Goal: Obtain resource: Download file/media

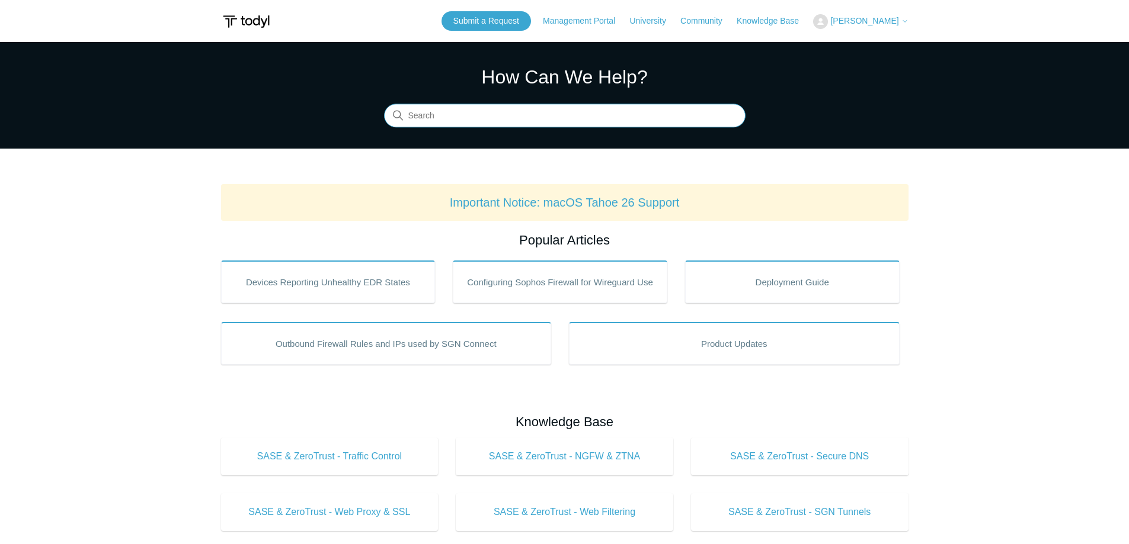
click at [649, 108] on input "Search" at bounding box center [564, 116] width 361 height 24
type input "uninstall"
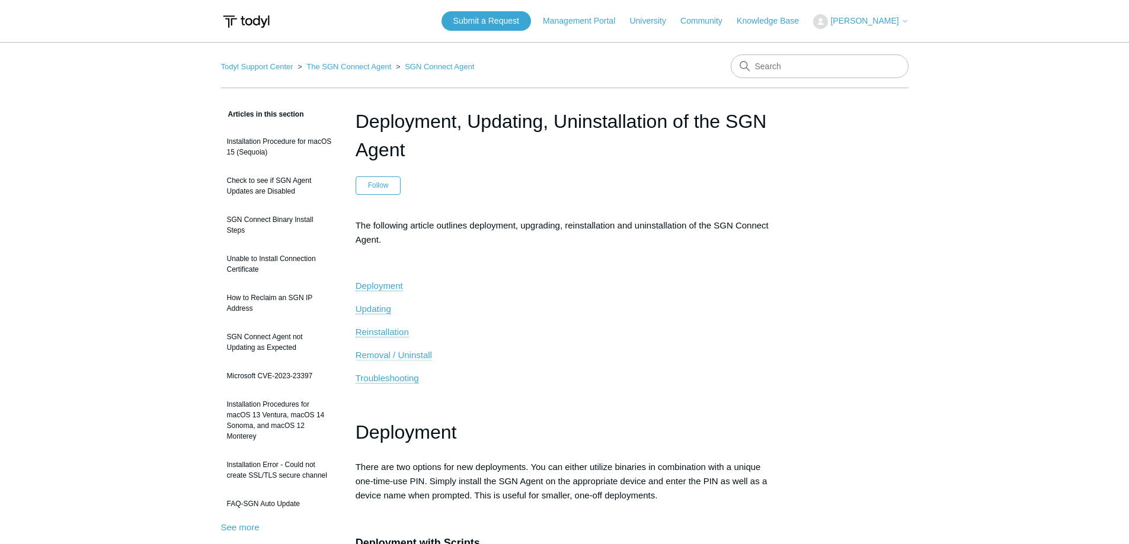
click at [399, 351] on span "Removal / Uninstall" at bounding box center [393, 355] width 76 height 10
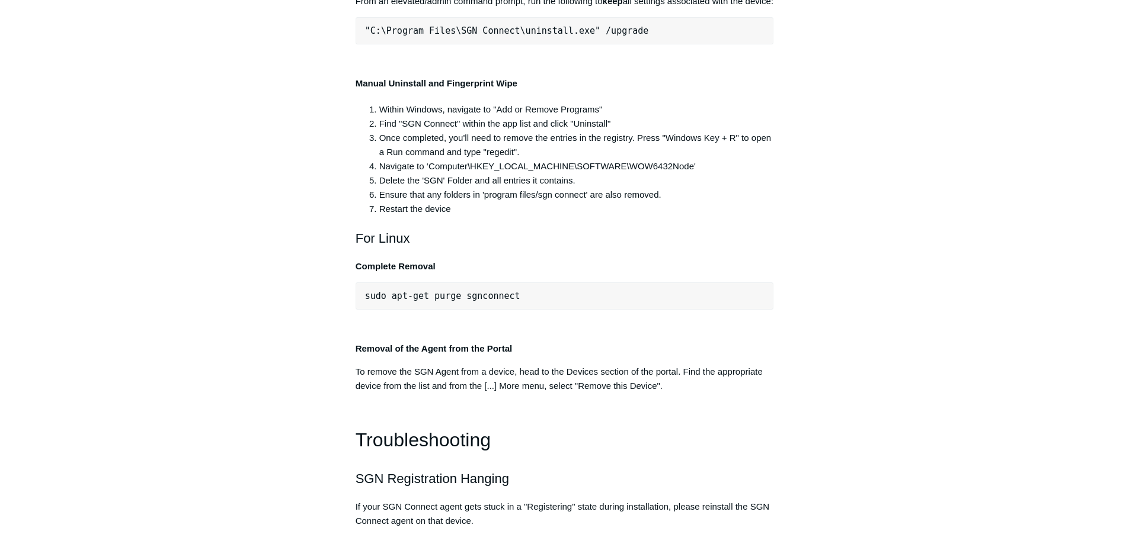
scroll to position [2423, 0]
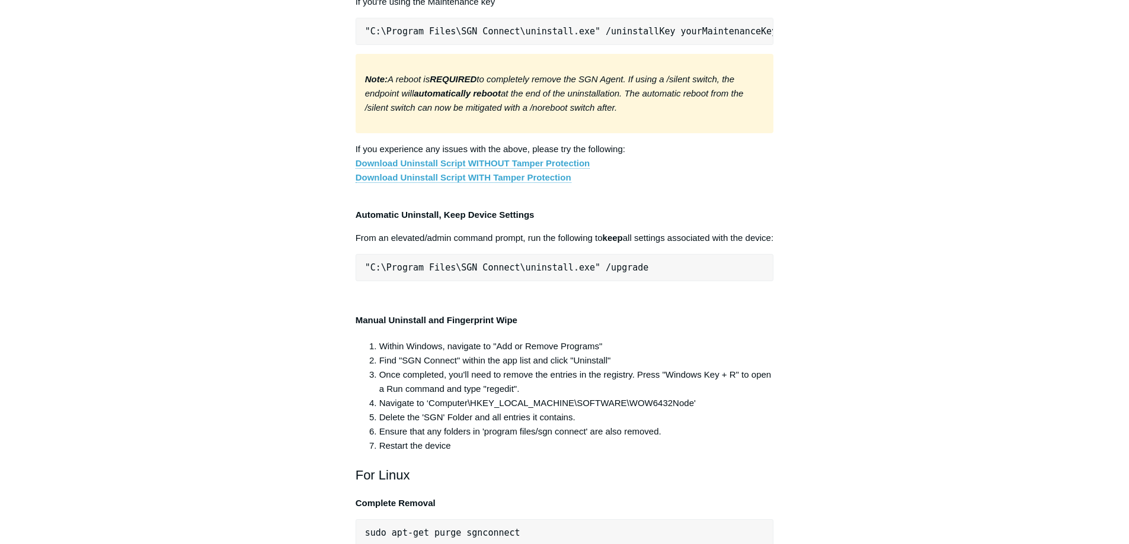
scroll to position [2542, 0]
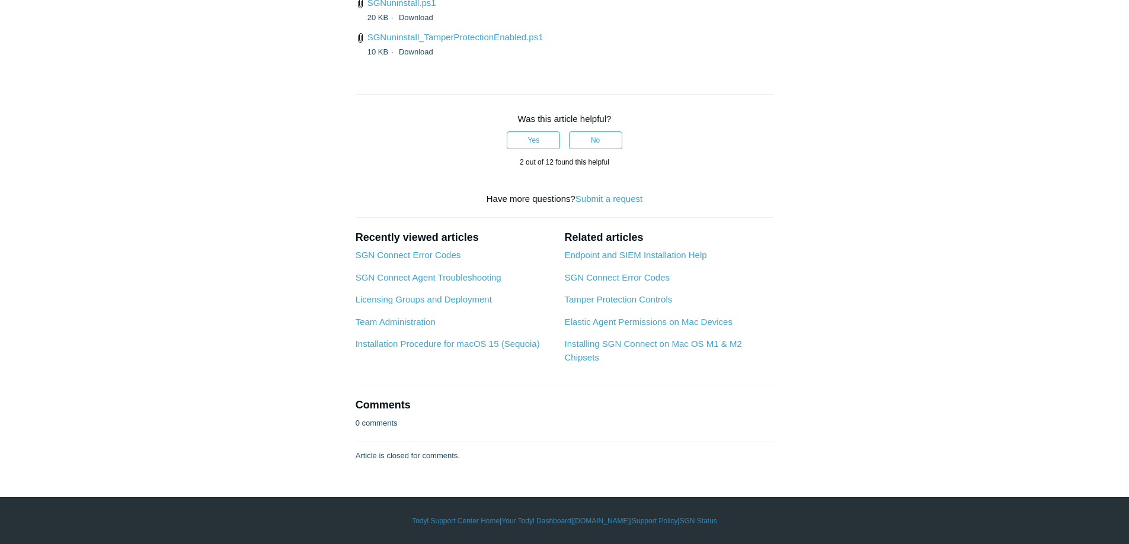
scroll to position [3075, 0]
